Goal: Task Accomplishment & Management: Manage account settings

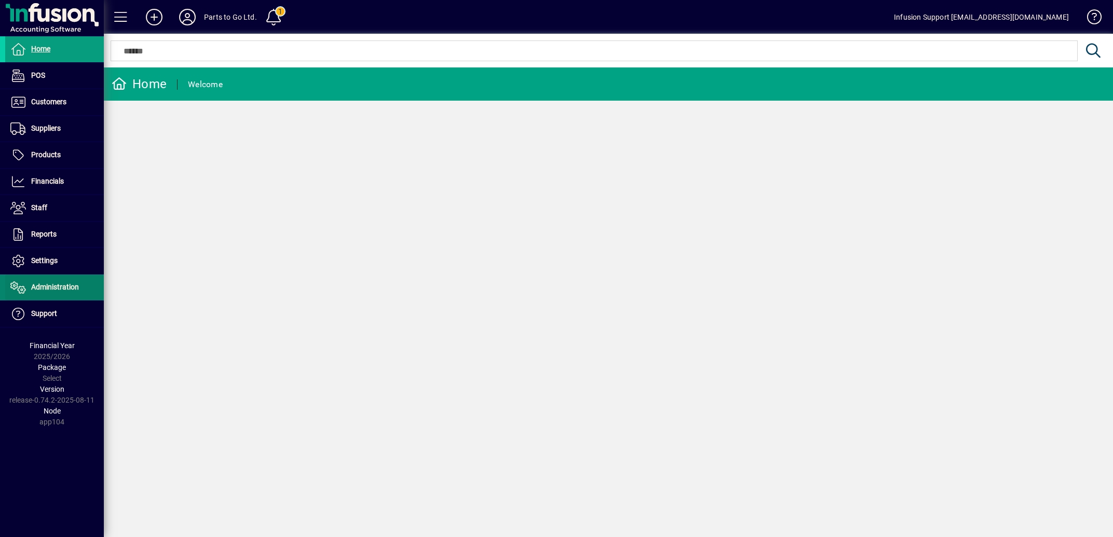
click at [60, 282] on span at bounding box center [54, 287] width 99 height 25
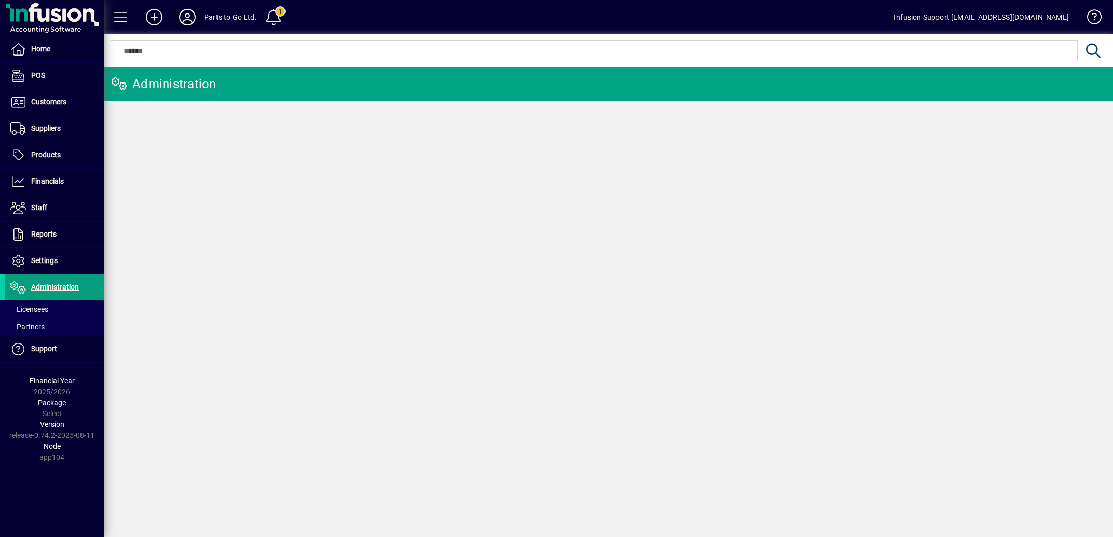
click at [182, 18] on icon at bounding box center [187, 17] width 21 height 17
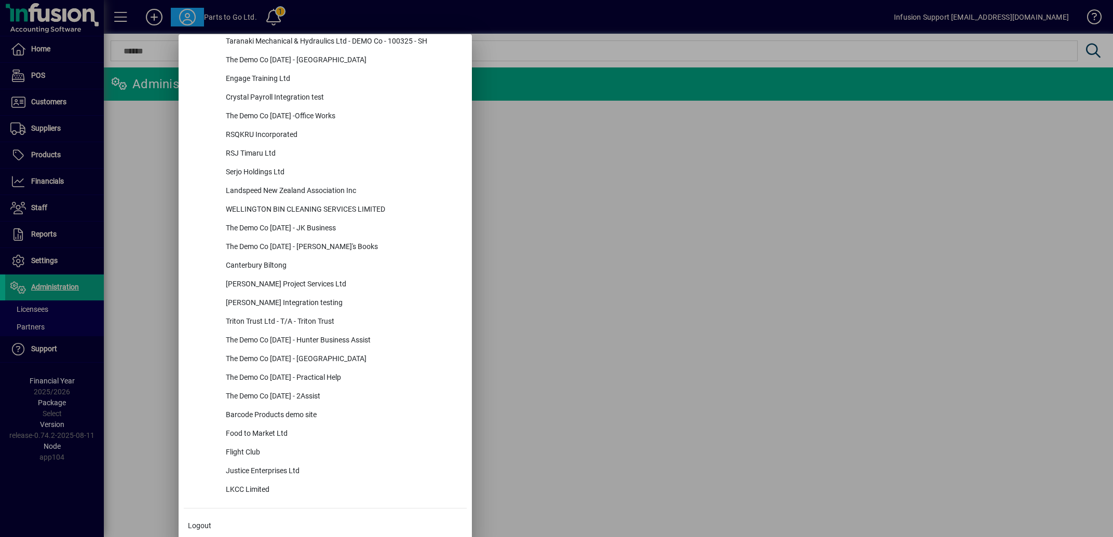
scroll to position [4391, 0]
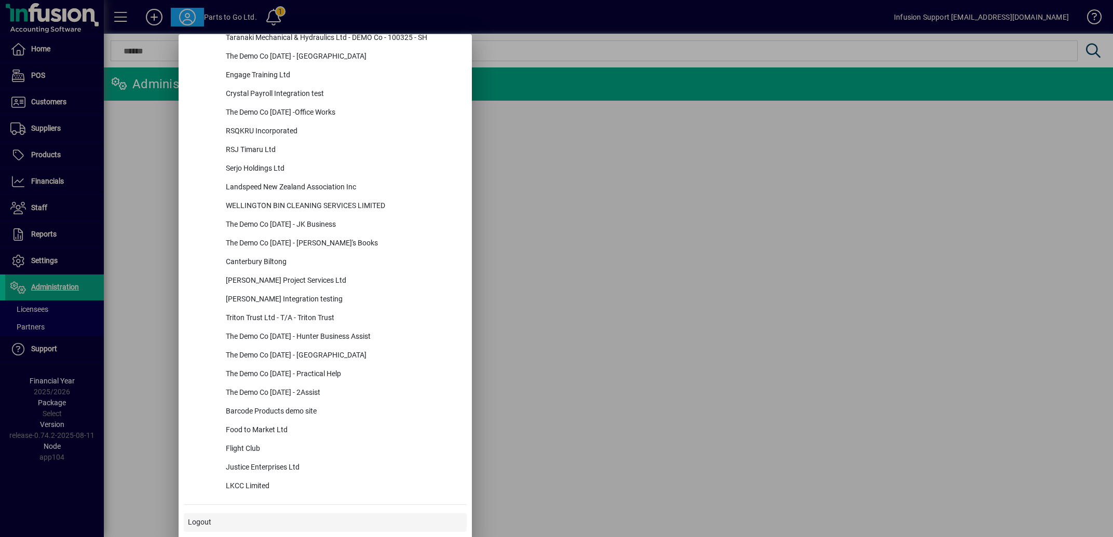
click at [203, 520] on span "Logout" at bounding box center [199, 522] width 23 height 11
